Goal: Task Accomplishment & Management: Manage account settings

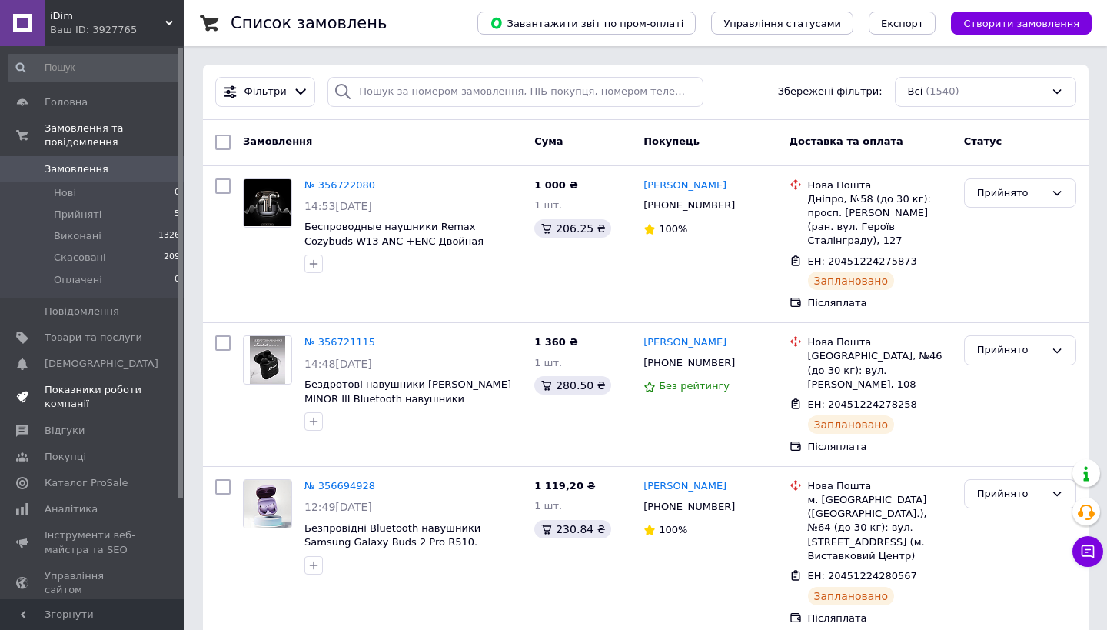
click at [122, 408] on span "Показники роботи компанії" at bounding box center [94, 397] width 98 height 28
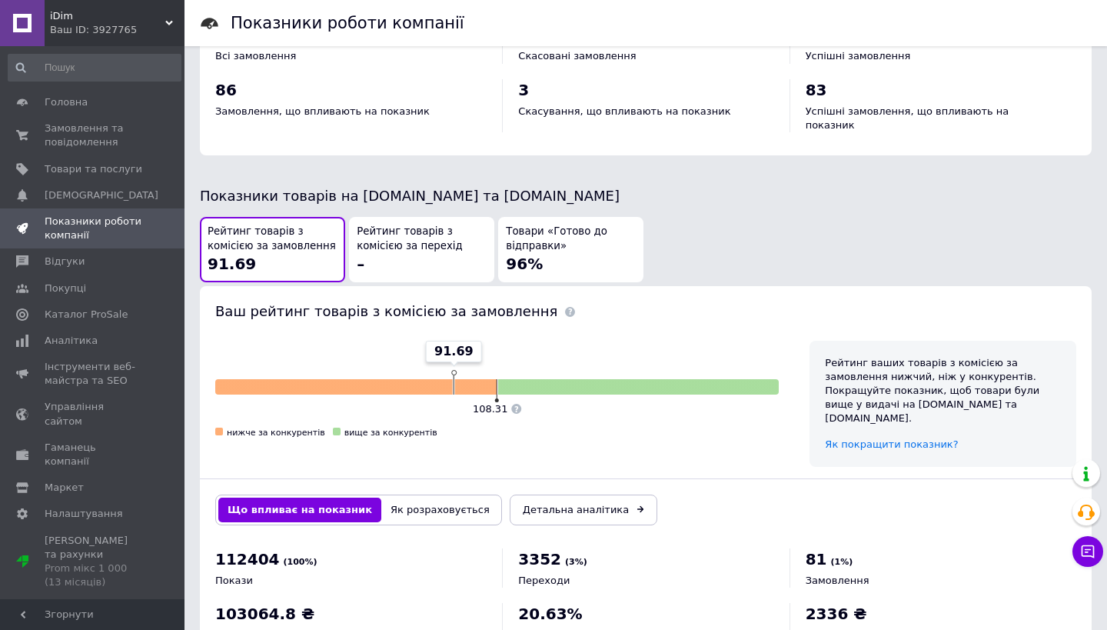
scroll to position [729, 0]
